Goal: Transaction & Acquisition: Download file/media

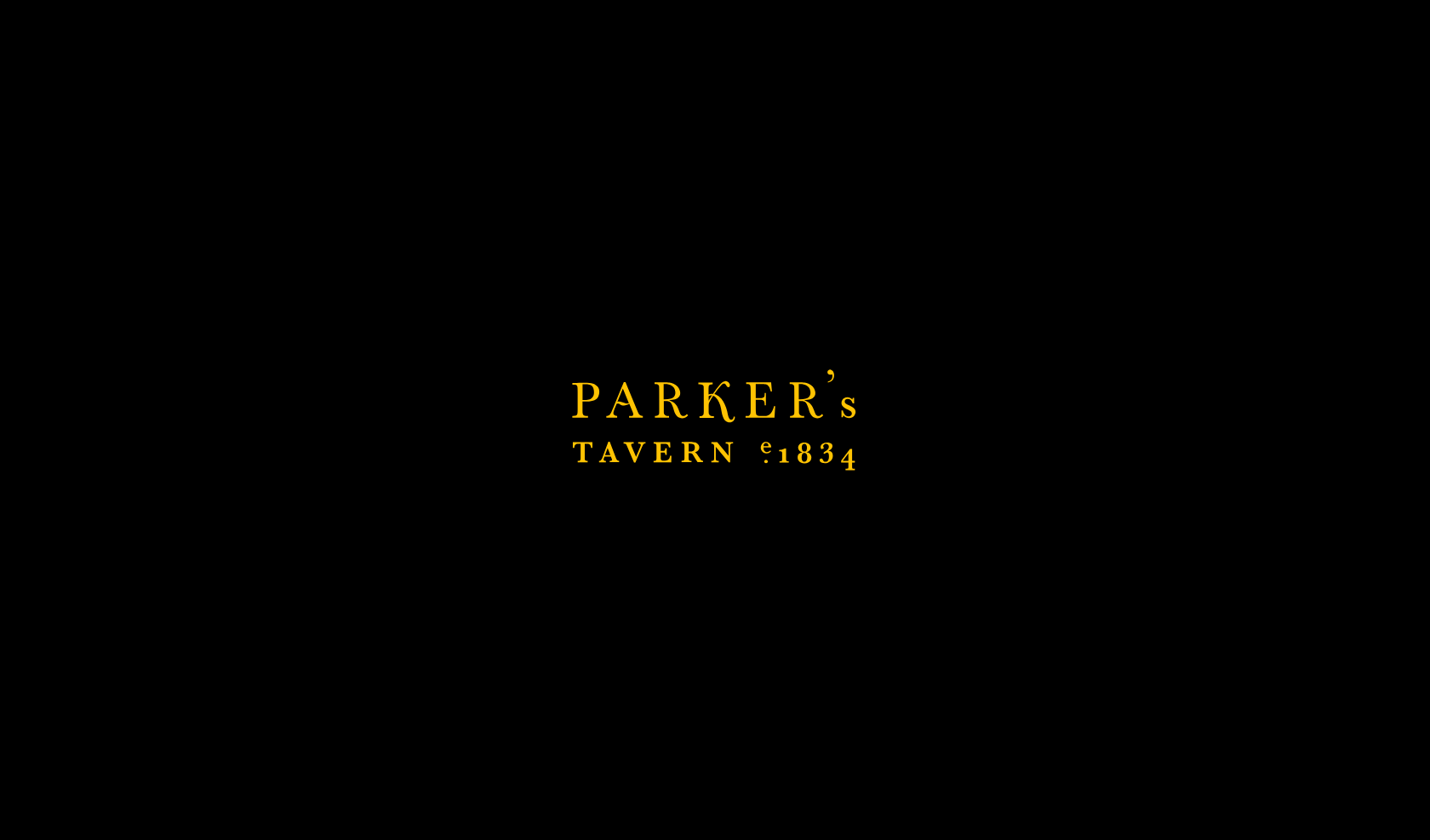
click at [830, 514] on div "Every [DATE], 9-11:30pm All that Jazz Top quality professional jazz comes to [P…" at bounding box center [938, 453] width 472 height 548
click at [673, 380] on section "OUR MENU We are passionate and proud to be championing local and seasonal produ…" at bounding box center [715, 255] width 1430 height 511
click at [713, 391] on link "DOWNLOAD MENU" at bounding box center [715, 408] width 208 height 35
